Goal: Task Accomplishment & Management: Use online tool/utility

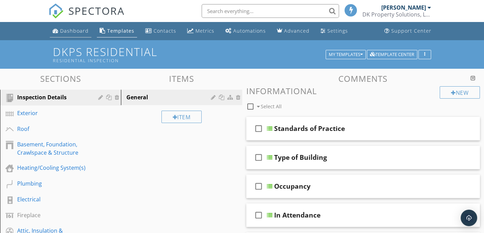
click at [72, 32] on div "Dashboard" at bounding box center [74, 30] width 29 height 7
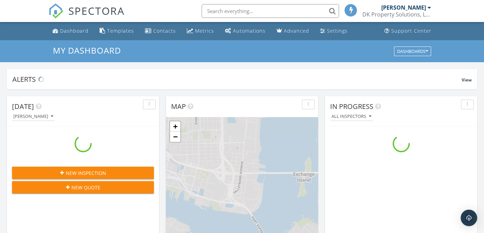
scroll to position [636, 495]
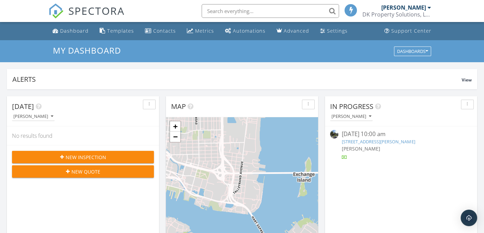
click at [392, 142] on link "[STREET_ADDRESS][PERSON_NAME]" at bounding box center [378, 141] width 73 height 6
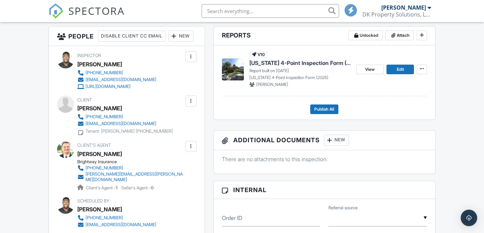
scroll to position [172, 0]
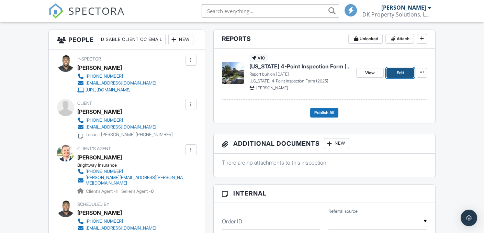
click at [402, 71] on span "Edit" at bounding box center [400, 72] width 7 height 7
